Goal: Task Accomplishment & Management: Use online tool/utility

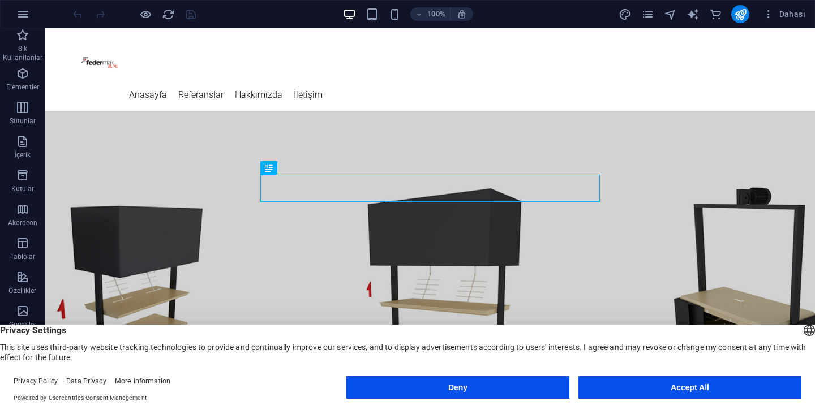
click at [710, 384] on button "Accept All" at bounding box center [689, 387] width 223 height 23
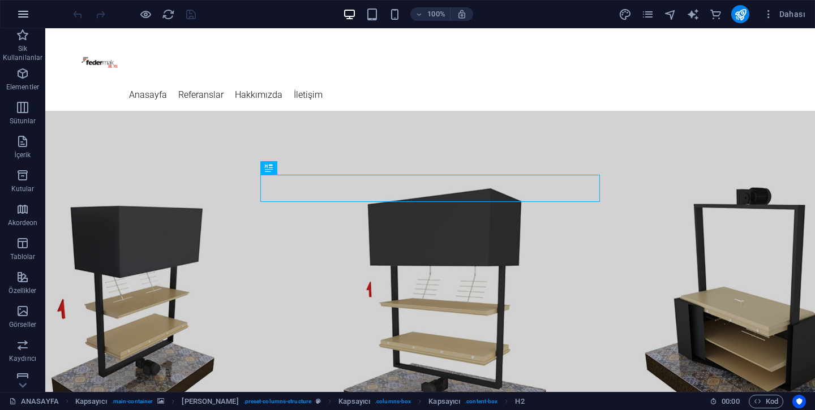
click at [16, 20] on icon "button" at bounding box center [23, 14] width 14 height 14
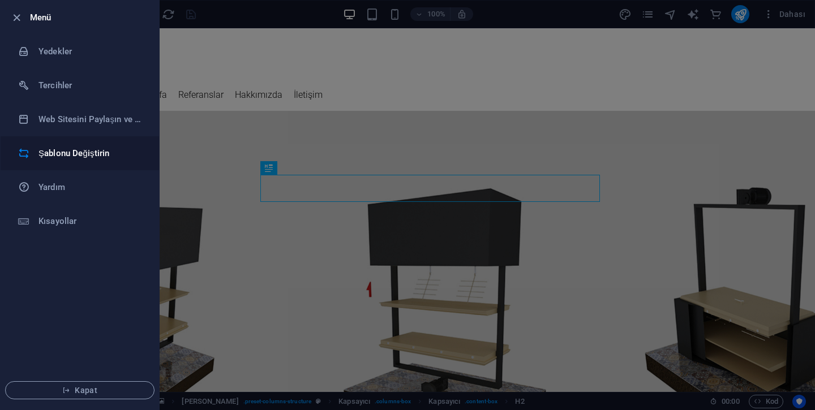
click at [78, 152] on h6 "Şablonu Değiştirin" at bounding box center [90, 154] width 105 height 14
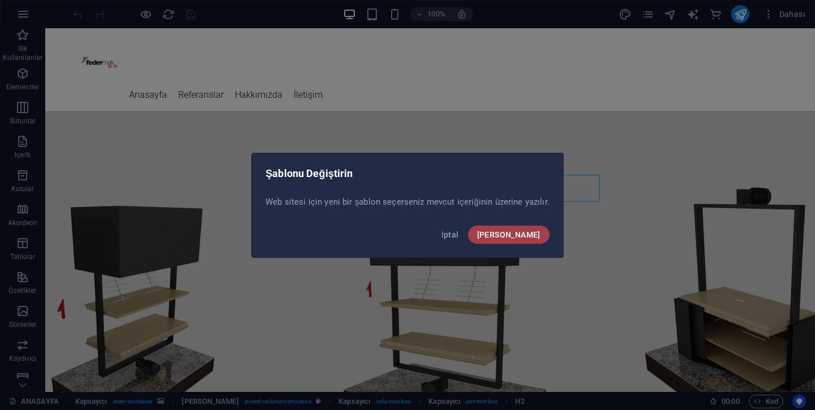
click at [528, 235] on span "Onayla" at bounding box center [508, 234] width 63 height 9
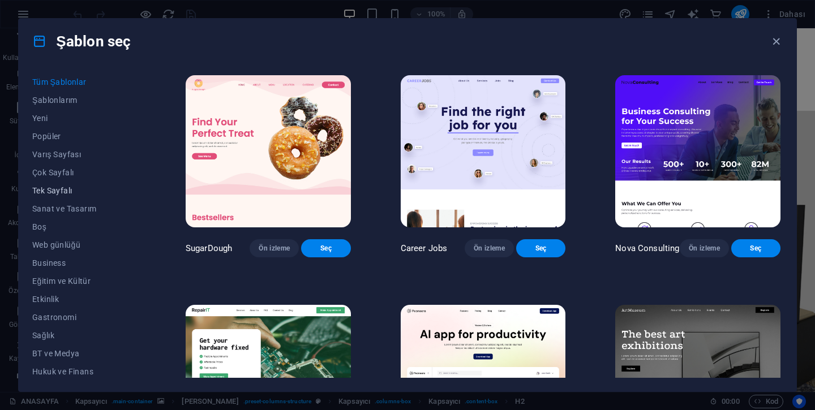
click at [51, 193] on span "Tek Sayfalı" at bounding box center [84, 190] width 104 height 9
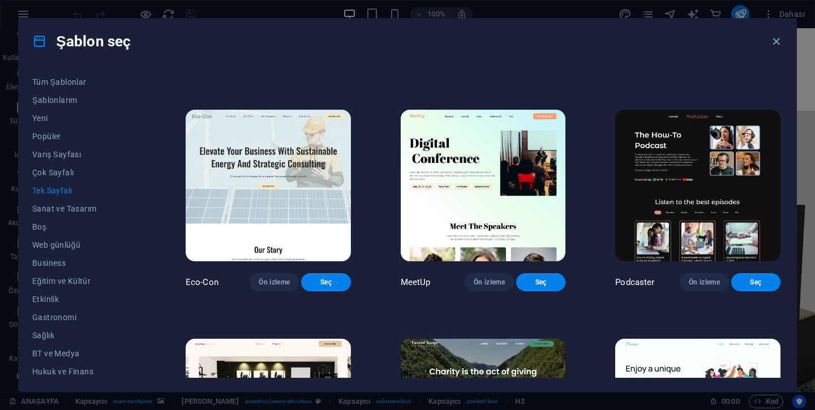
scroll to position [427, 0]
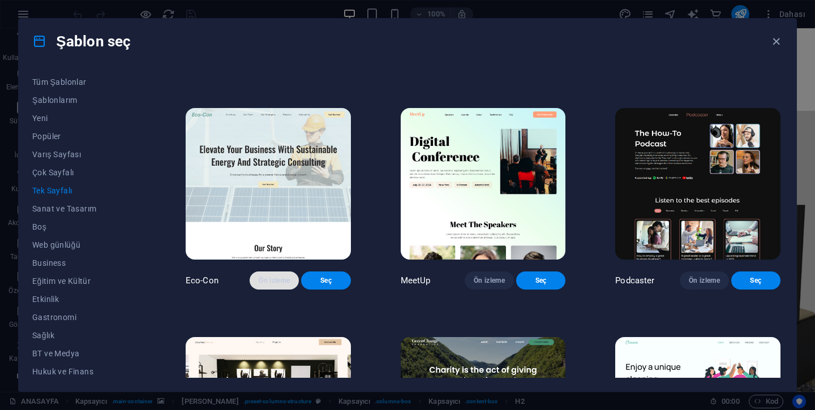
click at [259, 285] on span "Ön izleme" at bounding box center [274, 280] width 31 height 9
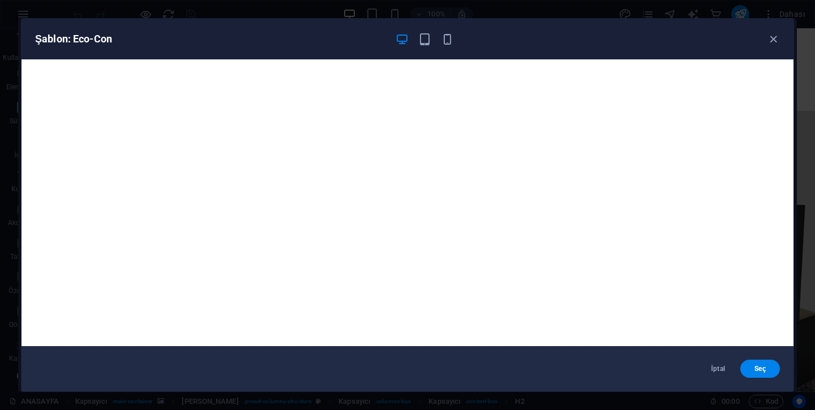
scroll to position [2, 0]
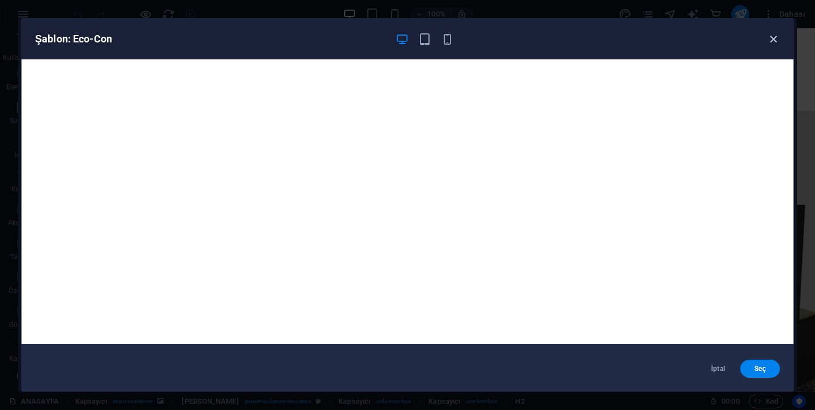
click at [771, 40] on icon "button" at bounding box center [773, 39] width 13 height 13
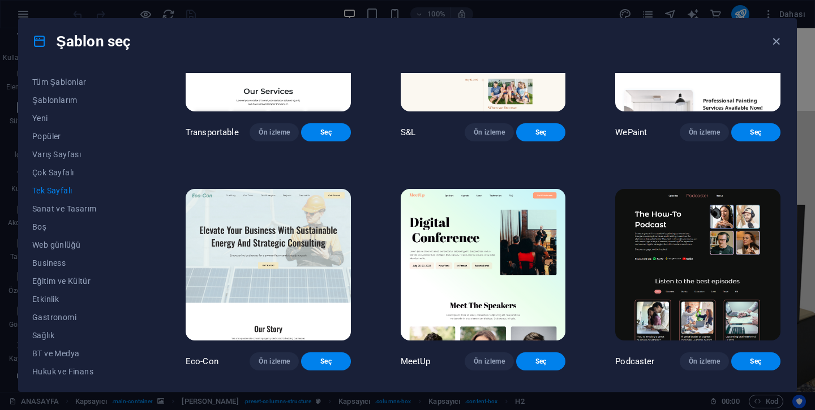
scroll to position [344, 0]
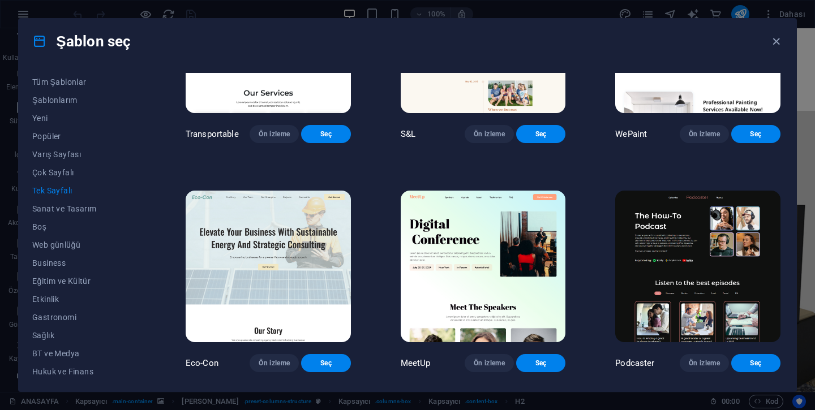
click at [669, 266] on img at bounding box center [697, 267] width 165 height 152
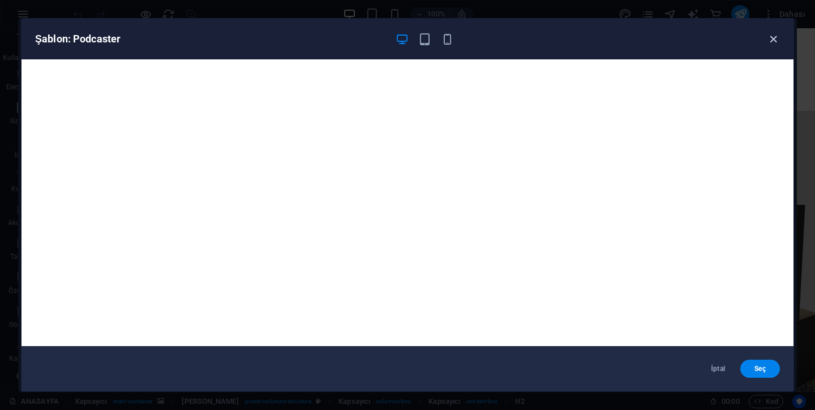
click at [771, 43] on icon "button" at bounding box center [773, 39] width 13 height 13
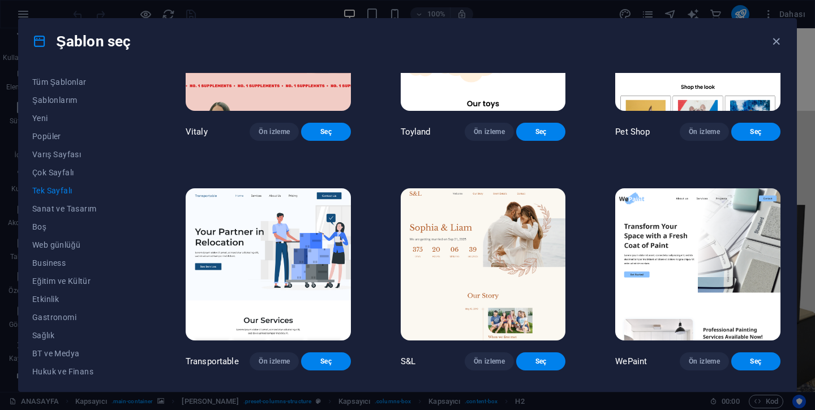
scroll to position [0, 0]
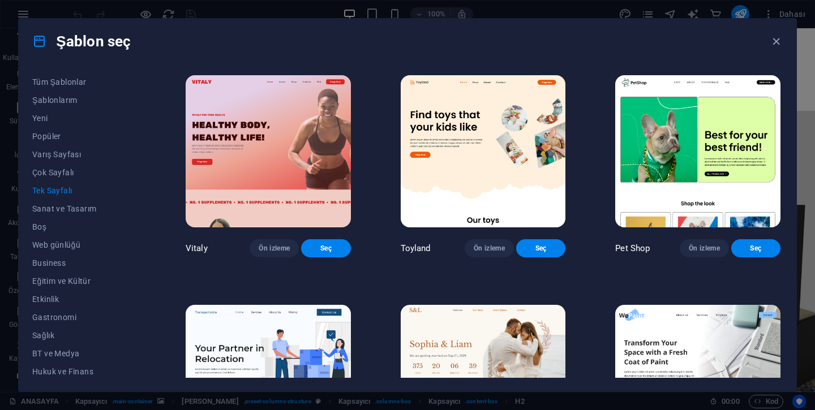
click at [273, 130] on img at bounding box center [268, 151] width 165 height 152
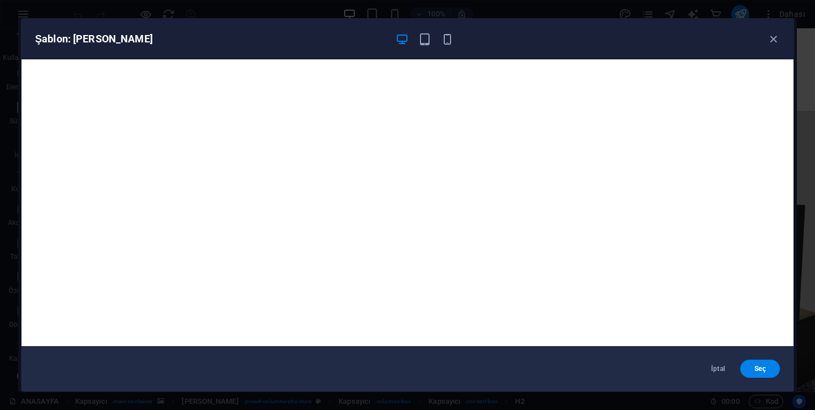
click at [778, 28] on div "Şablon: Vitaly" at bounding box center [407, 39] width 772 height 41
click at [775, 36] on icon "button" at bounding box center [773, 39] width 13 height 13
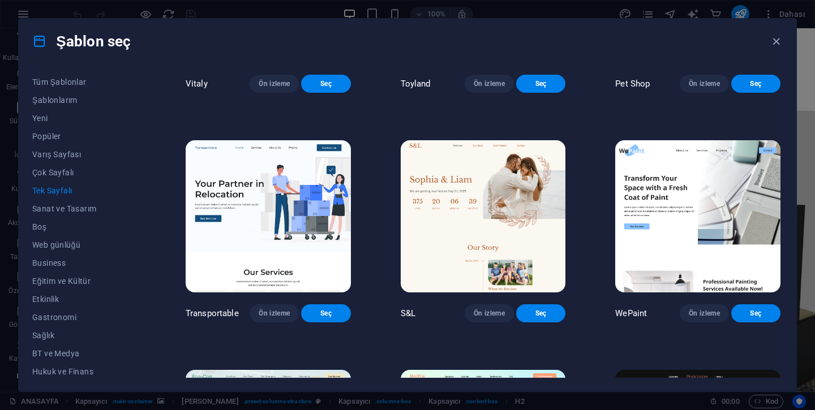
scroll to position [167, 0]
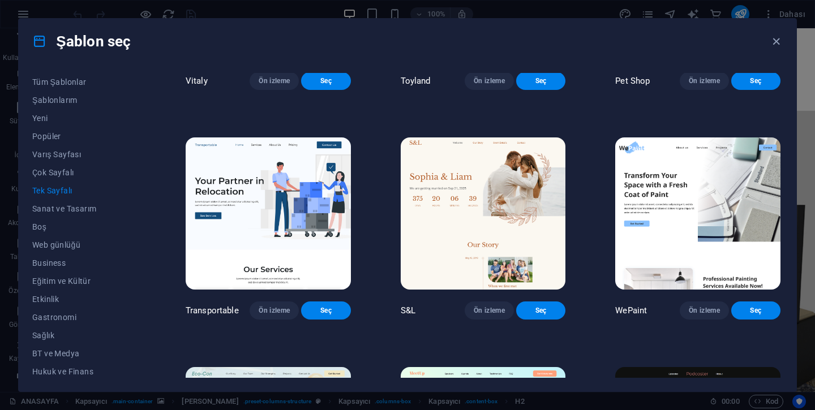
click at [653, 210] on img at bounding box center [697, 213] width 165 height 152
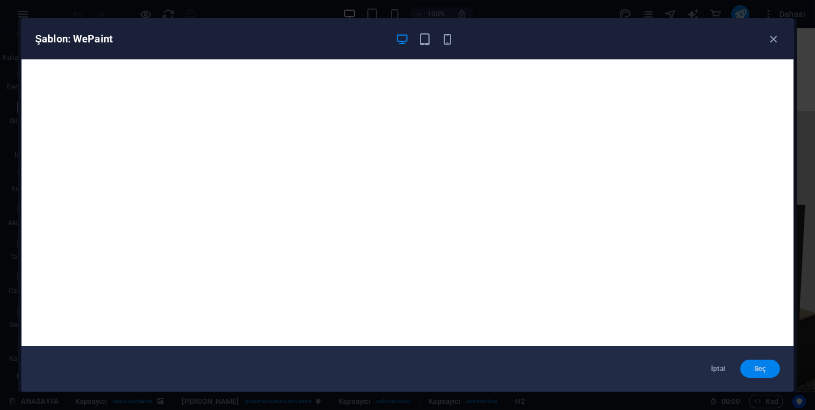
click at [767, 368] on span "Seç" at bounding box center [759, 368] width 21 height 9
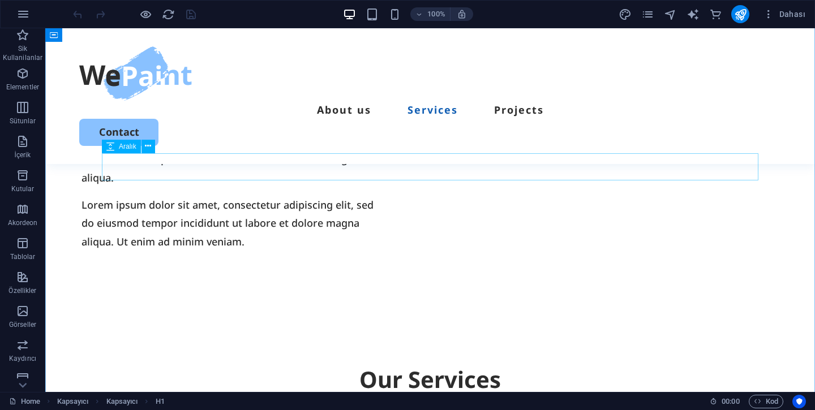
scroll to position [877, 0]
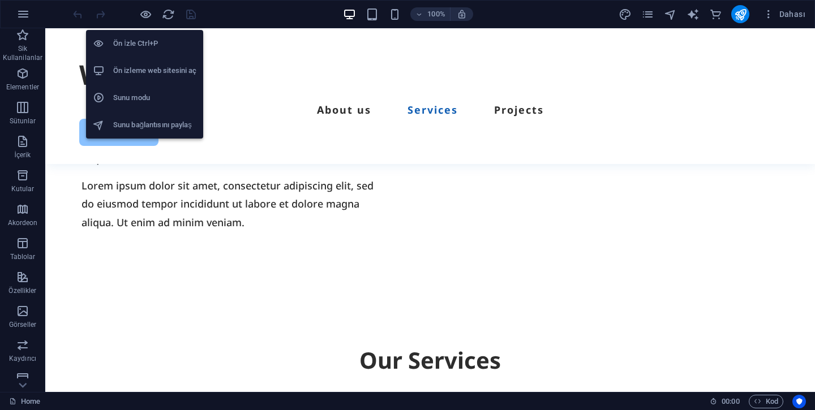
click at [150, 72] on h6 "Ön izleme web sitesini aç" at bounding box center [154, 71] width 83 height 14
